Goal: Task Accomplishment & Management: Use online tool/utility

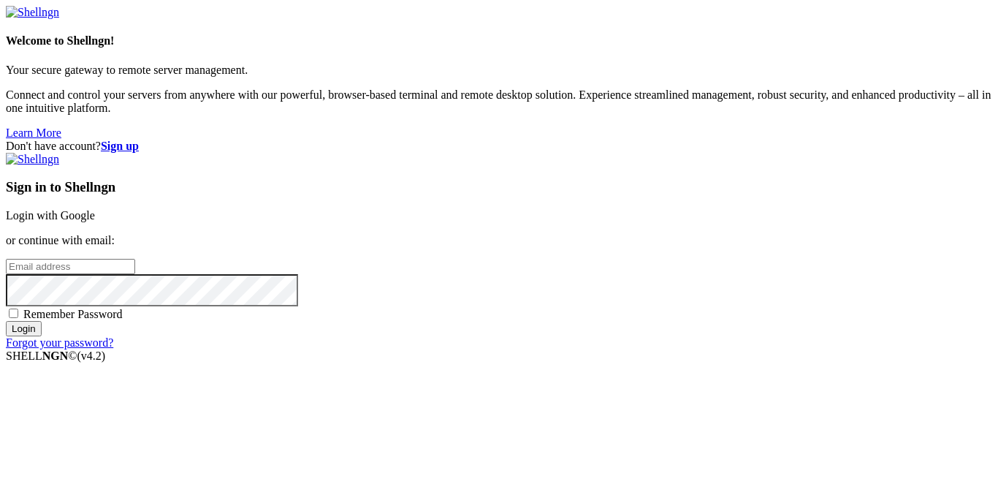
type input "Thatgoatkid"
click at [95, 209] on link "Login with Google" at bounding box center [50, 215] width 89 height 12
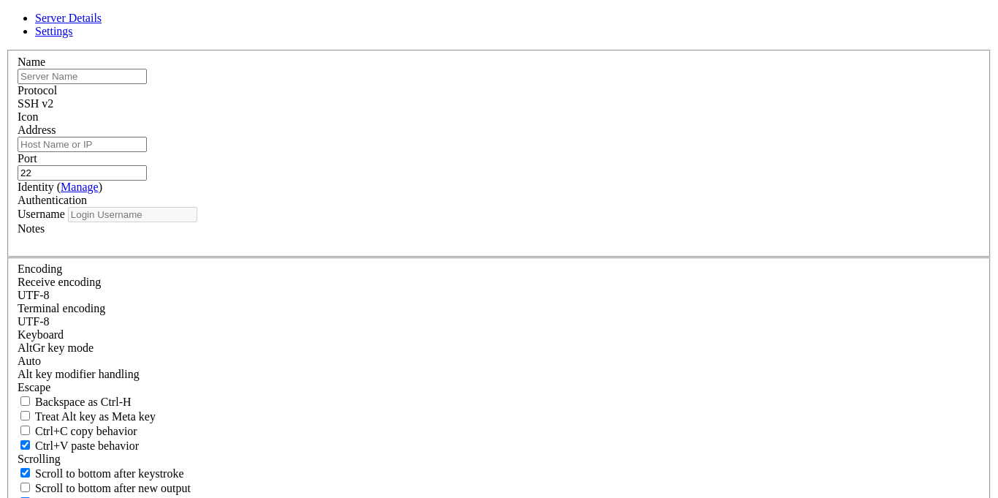
type input "Thatgoatkid"
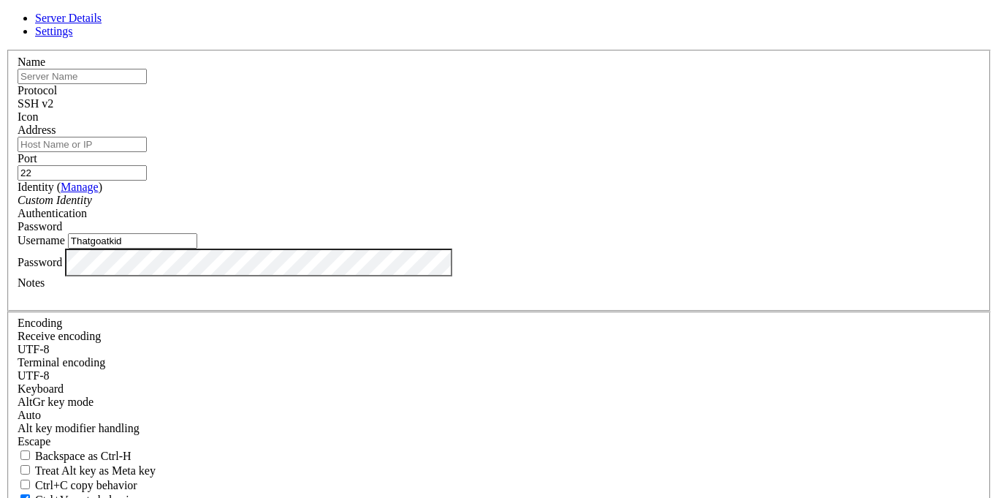
click at [147, 152] on input "Address" at bounding box center [82, 144] width 129 height 15
paste input "[DOMAIN_NAME]"
click at [147, 167] on input "22" at bounding box center [82, 172] width 129 height 15
click at [147, 84] on input "text" at bounding box center [82, 76] width 129 height 15
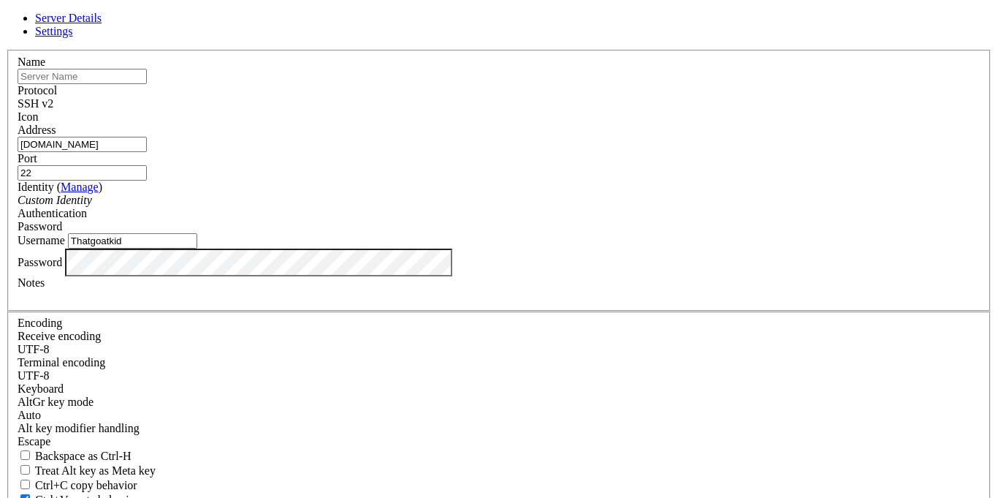
click at [147, 152] on input "[DOMAIN_NAME]" at bounding box center [82, 144] width 129 height 15
type input ".[DOMAIN_NAME]"
click at [599, 220] on div "Password" at bounding box center [499, 226] width 963 height 13
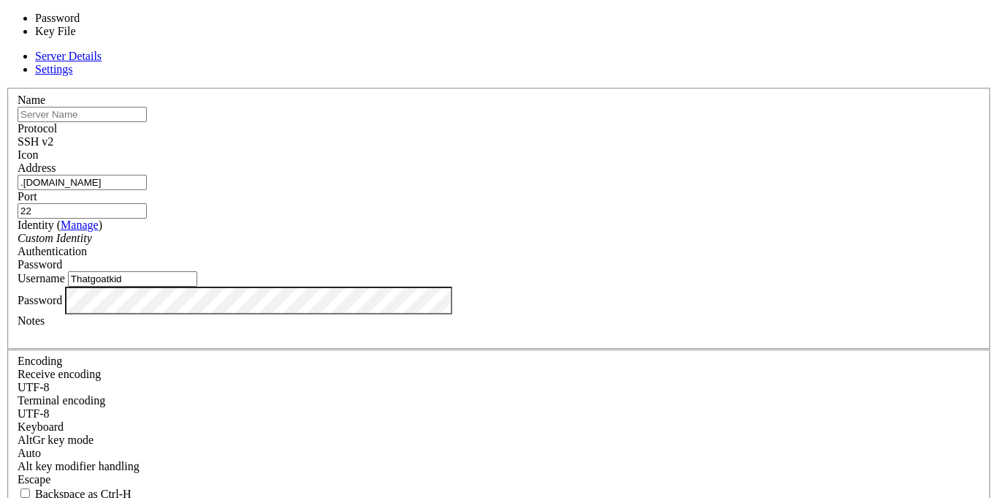
click at [599, 258] on div "Password" at bounding box center [499, 264] width 963 height 13
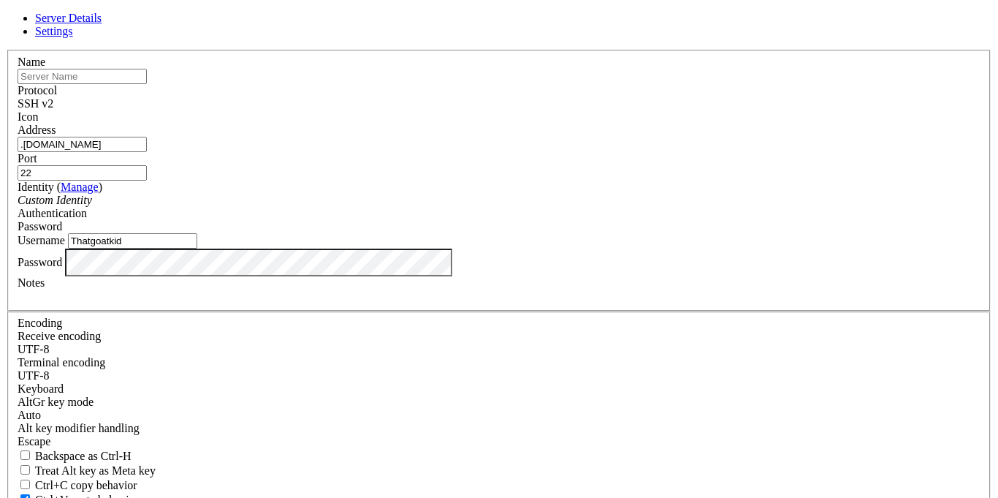
click at [147, 84] on input "text" at bounding box center [82, 76] width 129 height 15
type input "choice"
type input "grimnetwork"
click at [147, 170] on input "22" at bounding box center [82, 172] width 129 height 15
type input "2"
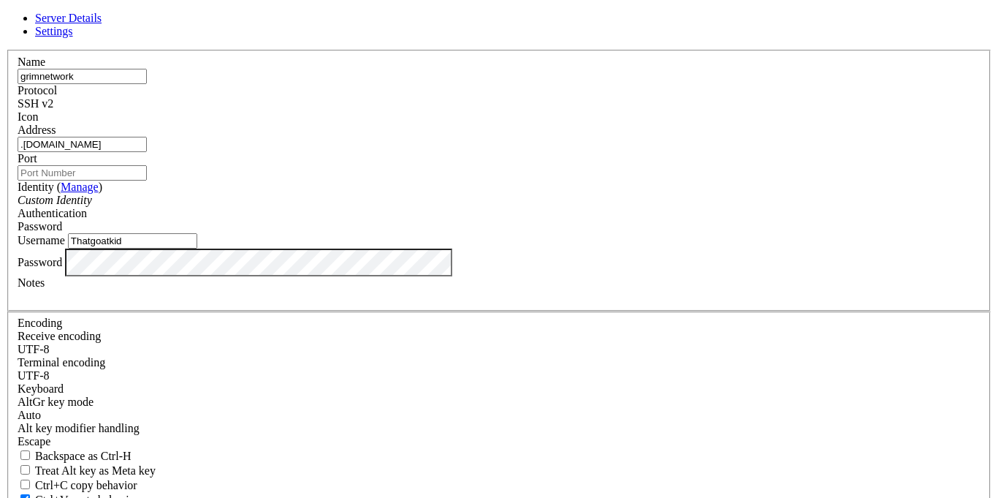
click at [147, 84] on input "grimnetwork" at bounding box center [82, 76] width 129 height 15
click at [197, 248] on input "Thatgoatkid" at bounding box center [132, 240] width 129 height 15
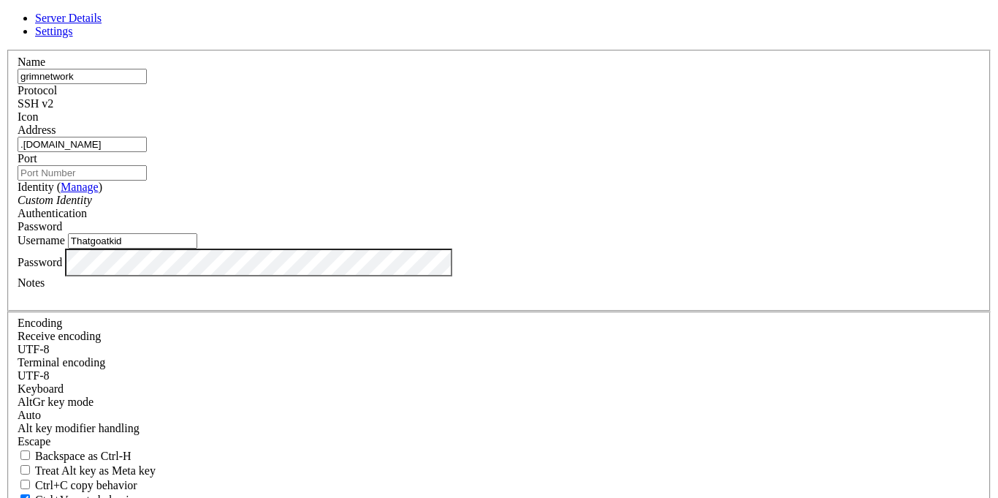
click at [197, 248] on input "Thatgoatkid" at bounding box center [132, 240] width 129 height 15
type input "Root"
click at [147, 152] on input ".[DOMAIN_NAME]" at bounding box center [82, 144] width 129 height 15
paste input "[TECHNICAL_ID]"
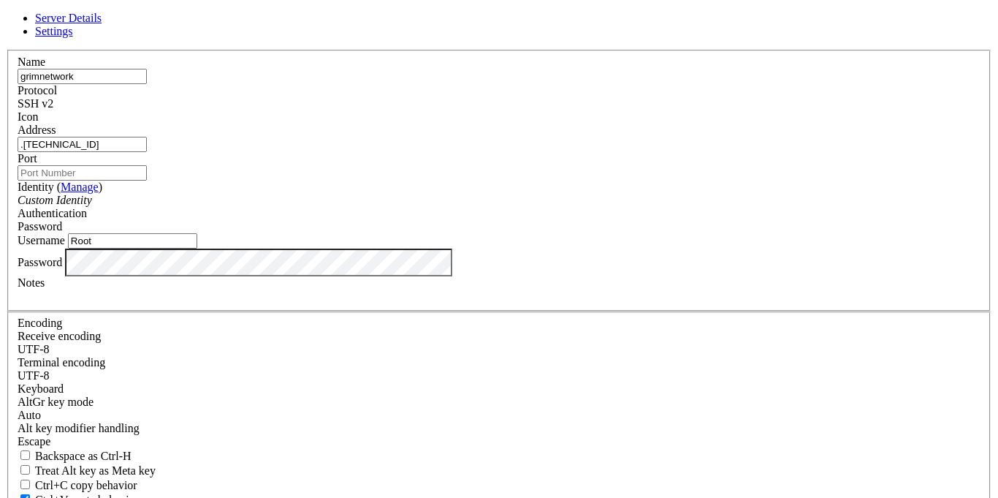
type input ".[TECHNICAL_ID]"
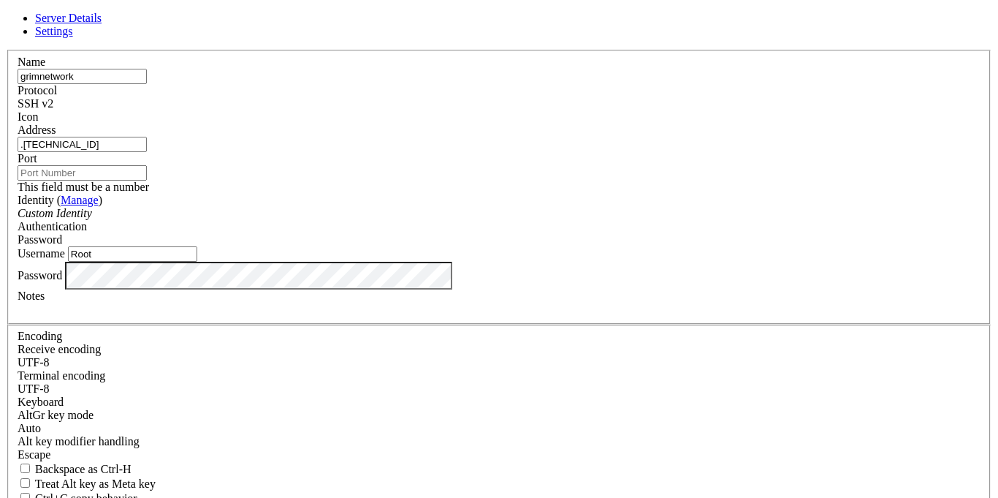
click at [147, 165] on input "Port" at bounding box center [82, 172] width 129 height 15
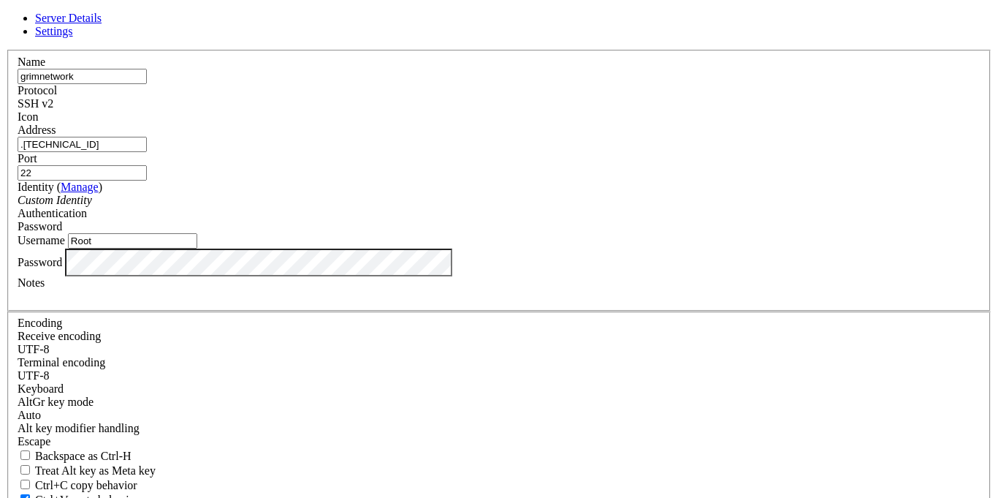
type input "22"
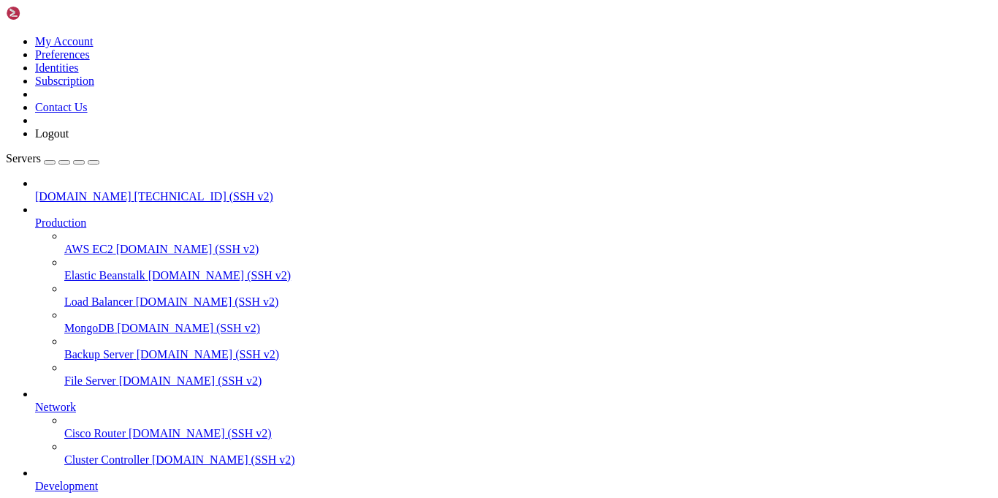
scroll to position [92, 0]
click at [152, 453] on span "[DOMAIN_NAME] (SSH v2)" at bounding box center [223, 459] width 143 height 12
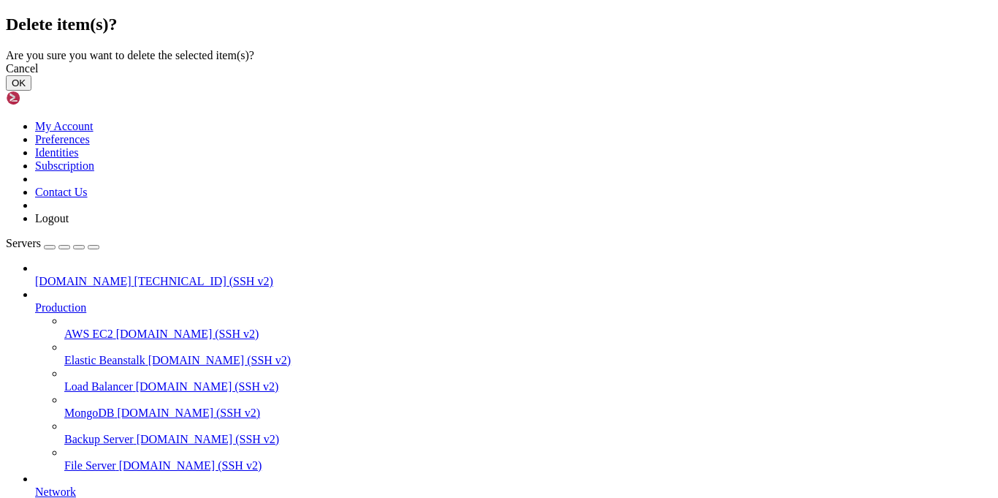
click at [31, 91] on button "OK" at bounding box center [19, 82] width 26 height 15
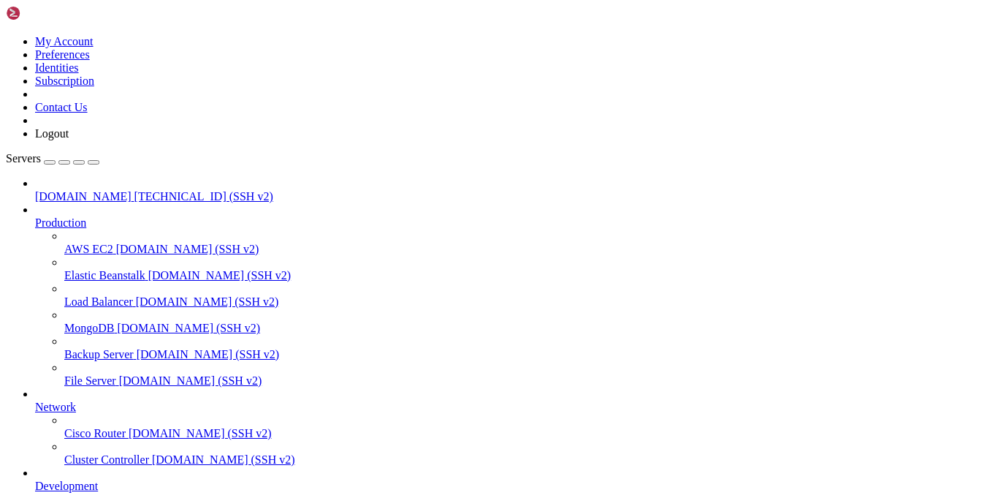
click at [76, 190] on span "[DOMAIN_NAME]" at bounding box center [83, 196] width 96 height 12
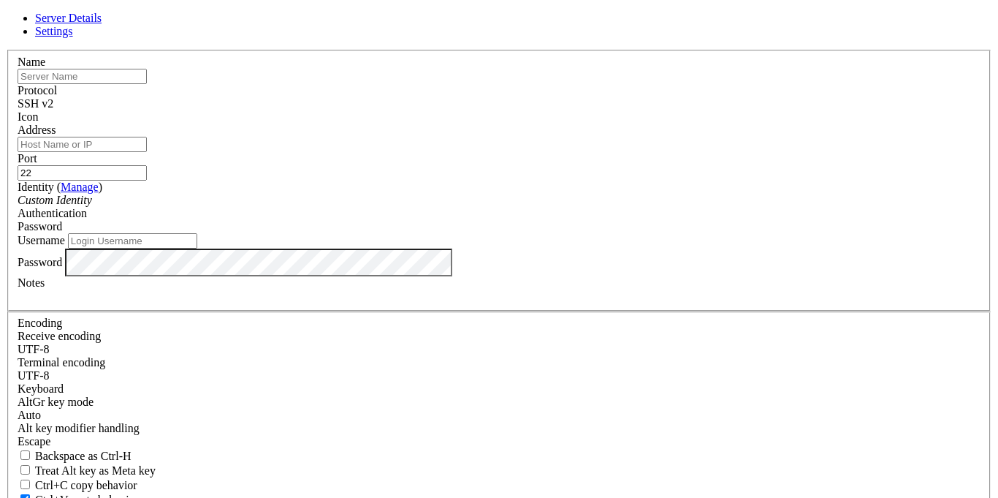
type input "Thatgoatkid"
click at [147, 84] on input "text" at bounding box center [82, 76] width 129 height 15
type input "grimnet"
click at [147, 152] on input "Address" at bounding box center [82, 144] width 129 height 15
paste input "[TECHNICAL_ID]"
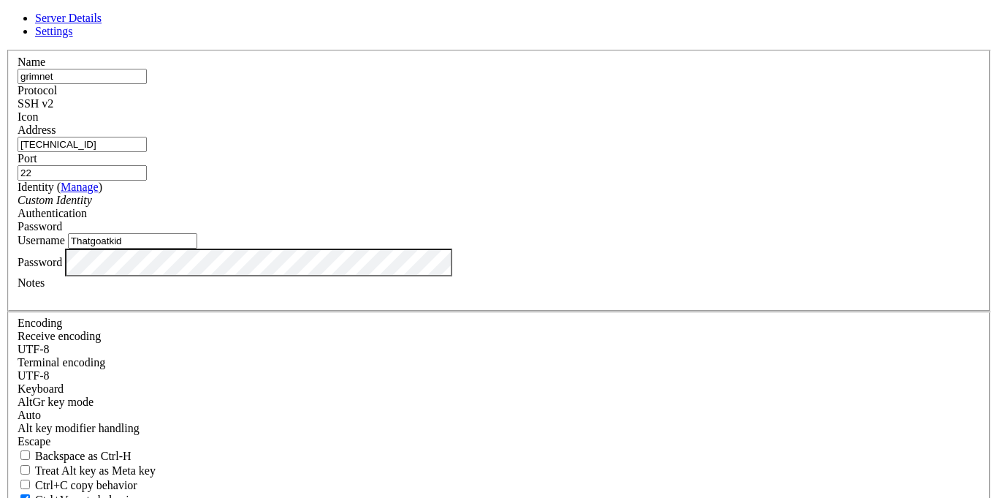
type input "[TECHNICAL_ID]"
click at [404, 207] on div "Custom Identity" at bounding box center [499, 200] width 963 height 13
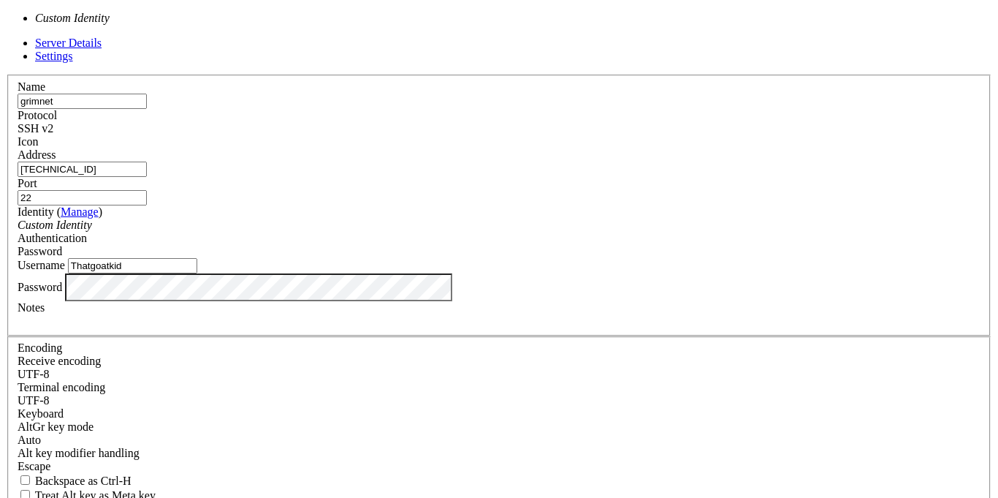
click at [404, 219] on div "Custom Identity" at bounding box center [499, 225] width 963 height 13
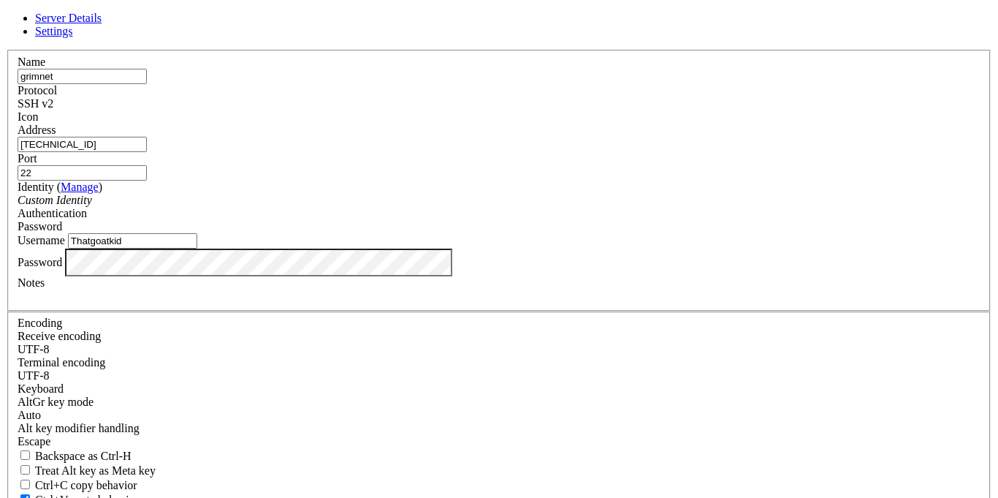
click at [197, 248] on input "Thatgoatkid" at bounding box center [132, 240] width 129 height 15
click at [65, 244] on label "Username" at bounding box center [42, 240] width 48 height 12
click at [197, 244] on input "Thatgoatkid" at bounding box center [132, 240] width 129 height 15
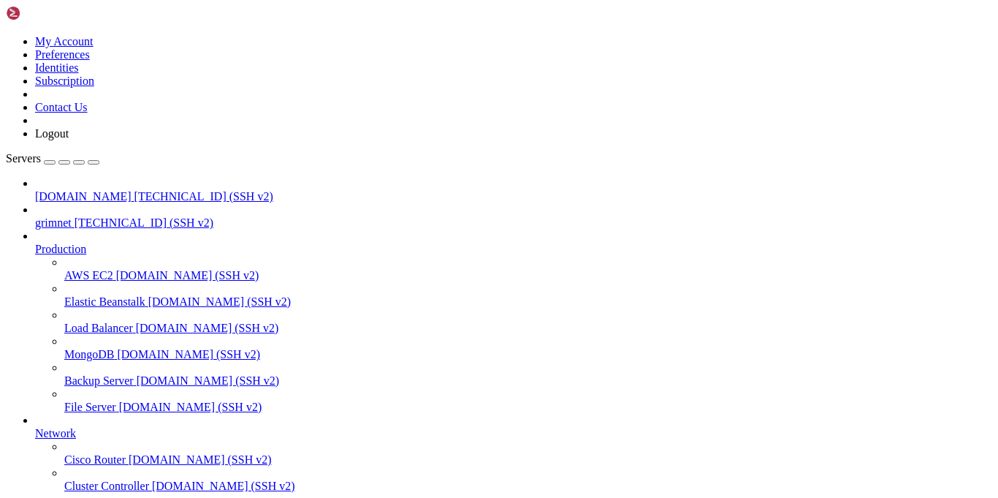
click at [109, 216] on span "[TECHNICAL_ID] (SSH v2)" at bounding box center [144, 222] width 139 height 12
click at [62, 190] on span "[DOMAIN_NAME]" at bounding box center [83, 196] width 96 height 12
click at [72, 216] on span "grimnet" at bounding box center [53, 222] width 37 height 12
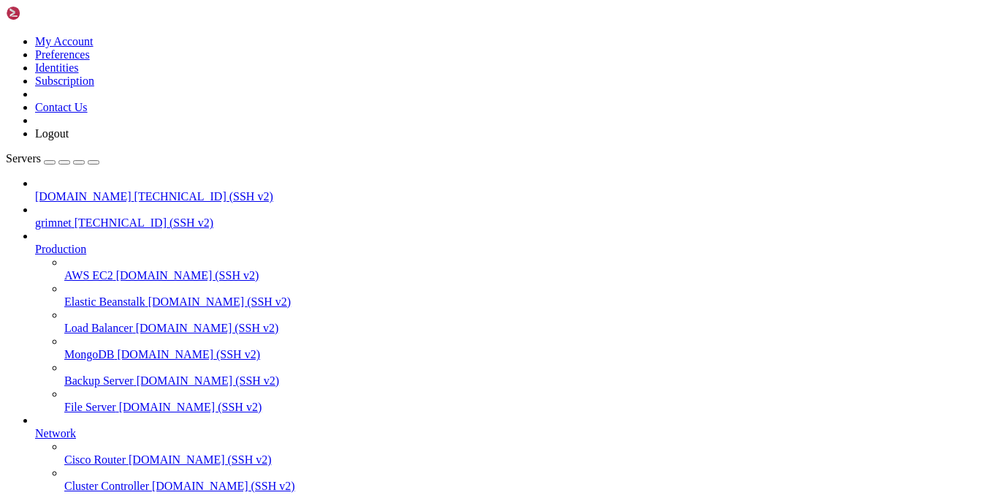
click at [72, 216] on span "grimnet" at bounding box center [53, 222] width 37 height 12
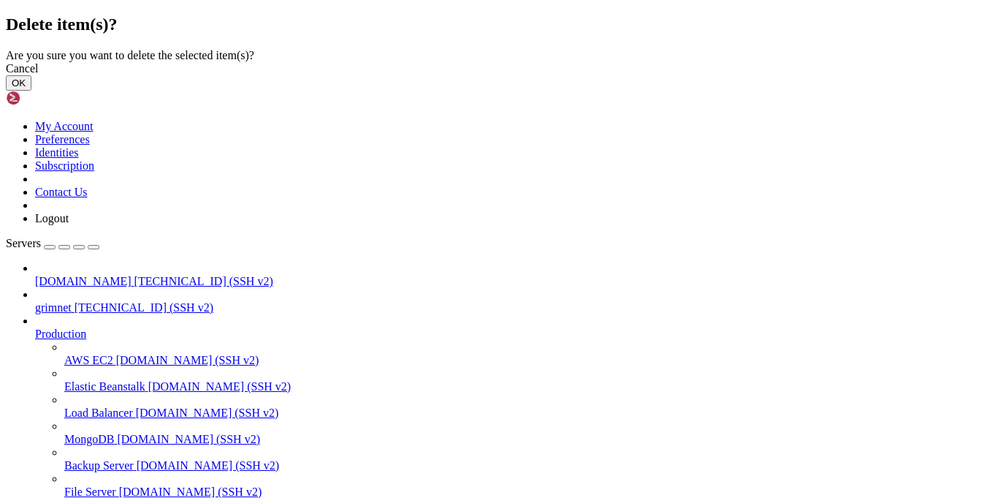
click at [31, 91] on button "OK" at bounding box center [19, 82] width 26 height 15
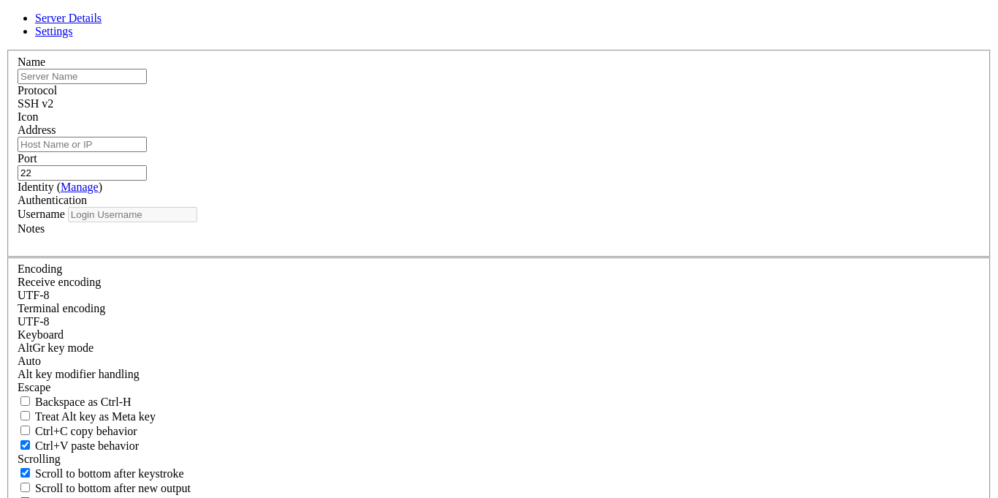
type input "Thatgoatkid"
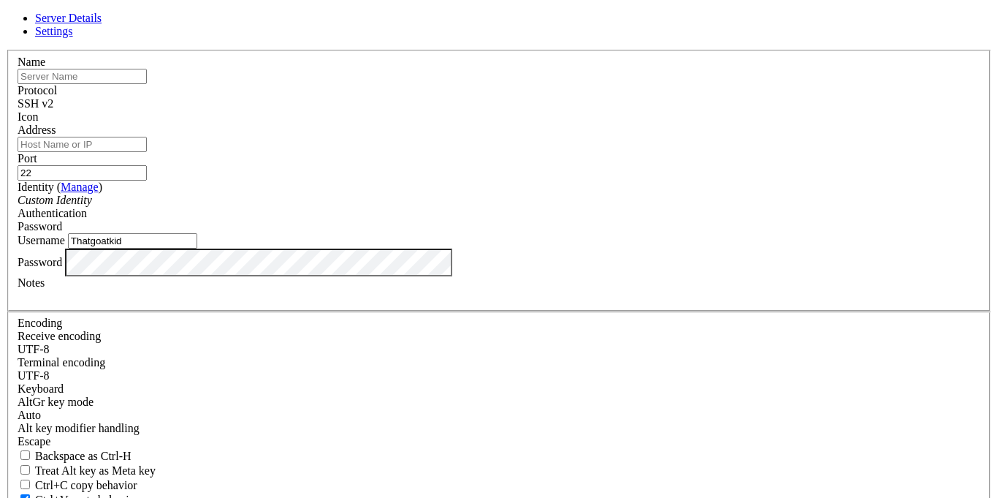
click at [147, 84] on input "text" at bounding box center [82, 76] width 129 height 15
type input "grimnet"
click at [147, 152] on input "Address" at bounding box center [82, 144] width 129 height 15
type input "[TECHNICAL_ID]"
click at [197, 248] on input "Thatgoatkid" at bounding box center [132, 240] width 129 height 15
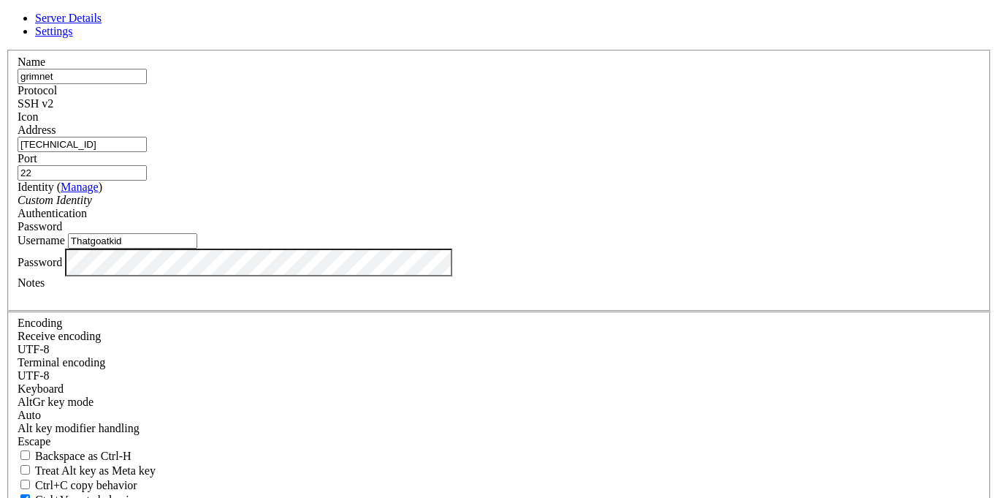
click at [197, 248] on input "Thatgoatkid" at bounding box center [132, 240] width 129 height 15
type input "Root"
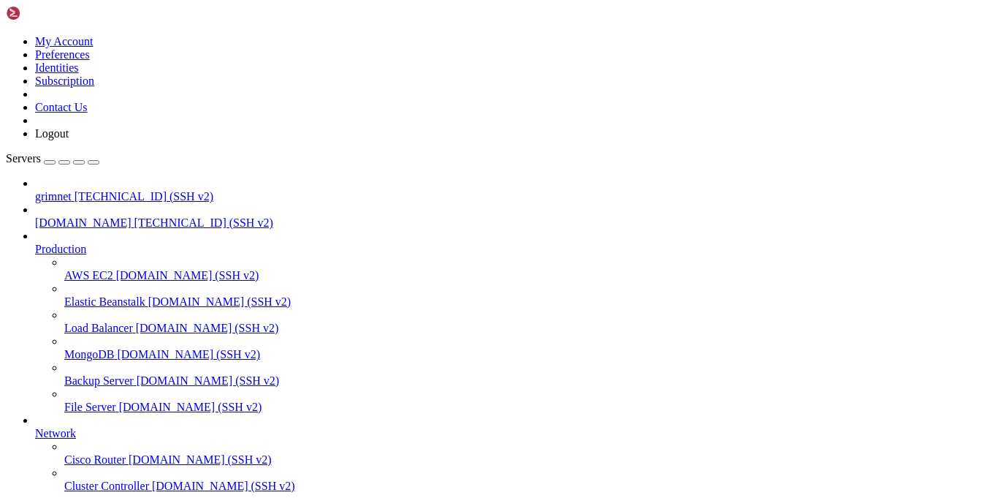
click at [69, 216] on link "[DOMAIN_NAME] [TECHNICAL_ID] (SSH v2)" at bounding box center [513, 222] width 957 height 13
click at [67, 190] on link "grimnet [TECHNICAL_ID] (SSH v2)" at bounding box center [513, 196] width 957 height 13
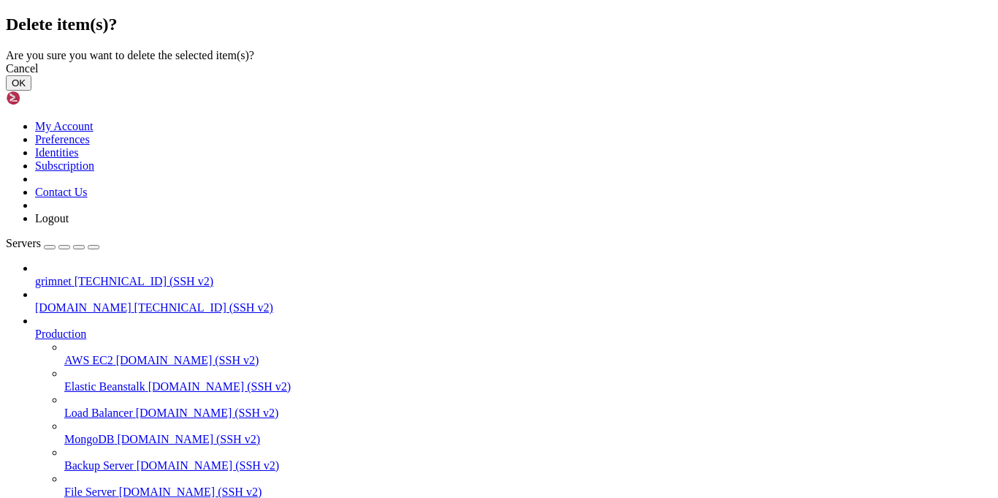
click at [31, 91] on button "OK" at bounding box center [19, 82] width 26 height 15
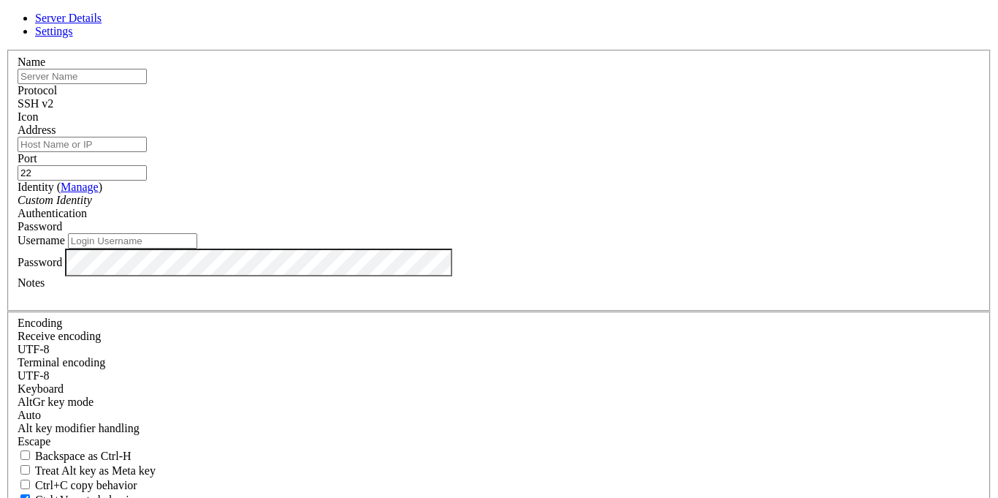
type input "Thatgoatkid"
click at [147, 84] on input "text" at bounding box center [82, 76] width 129 height 15
type input "grimnet"
click at [147, 152] on input "Address" at bounding box center [82, 144] width 129 height 15
type input "[TECHNICAL_ID]"
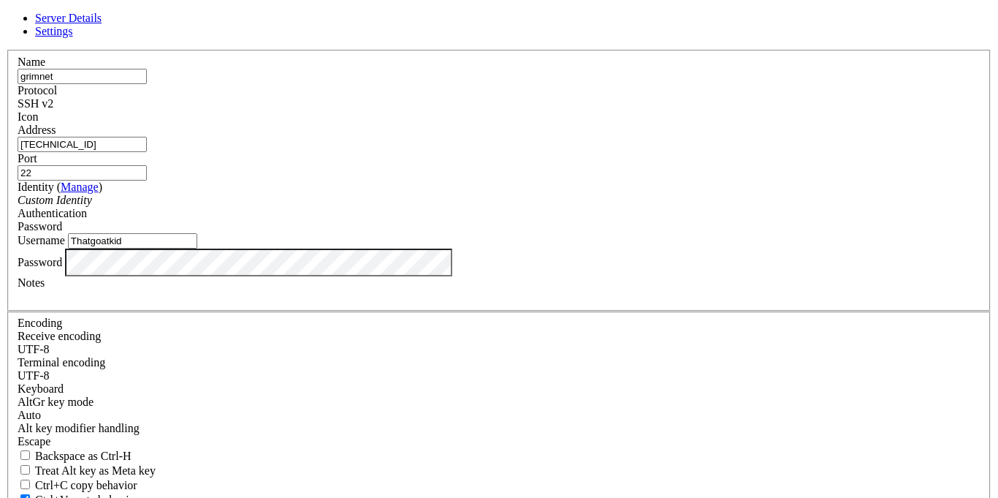
click at [197, 248] on input "Thatgoatkid" at bounding box center [132, 240] width 129 height 15
type input "root"
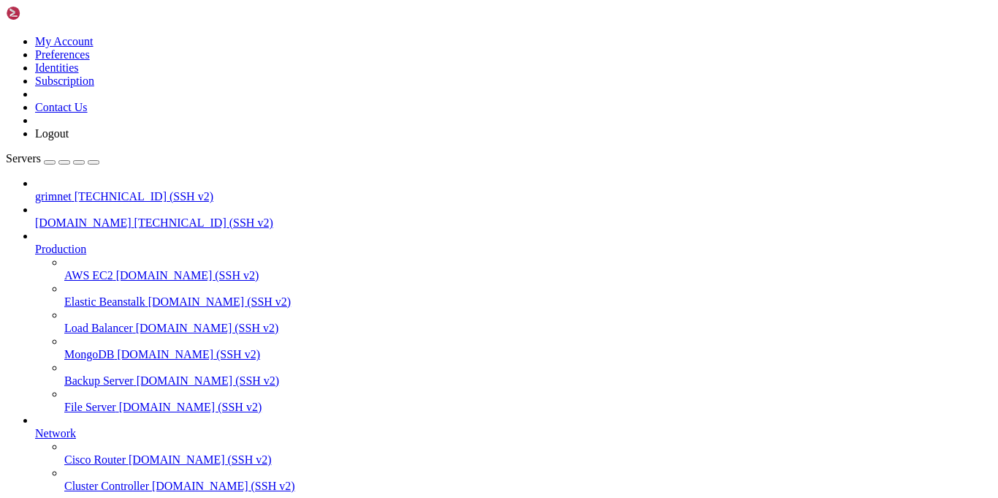
click at [72, 190] on span "grimnet" at bounding box center [53, 196] width 37 height 12
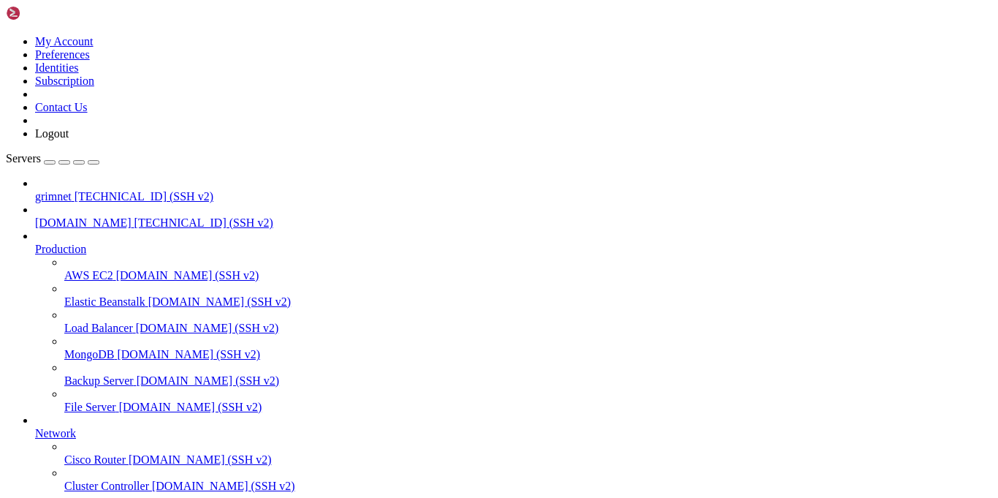
scroll to position [26, 0]
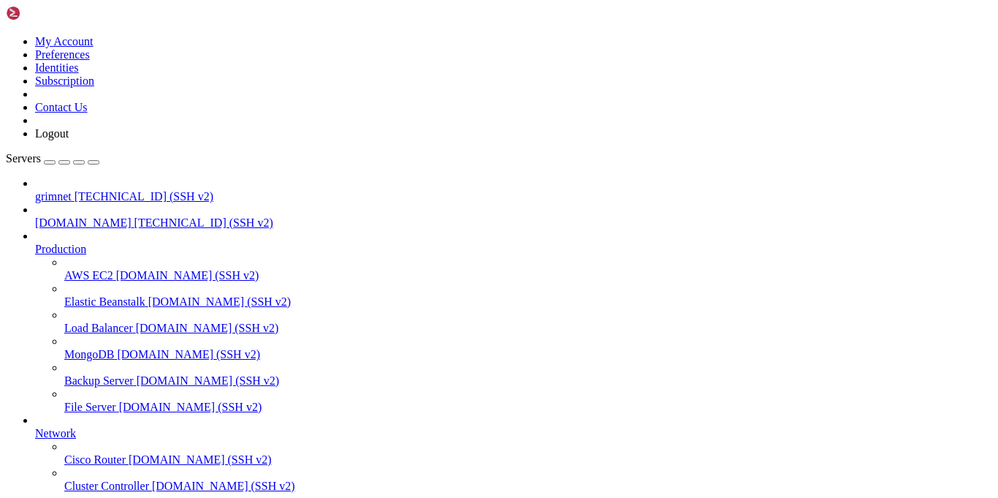
scroll to position [802, 0]
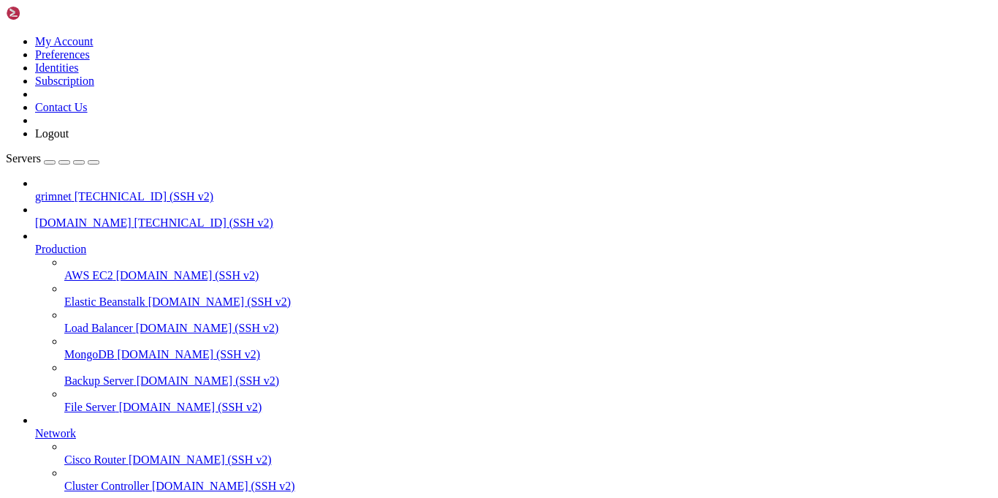
scroll to position [7130, 0]
